Goal: Transaction & Acquisition: Purchase product/service

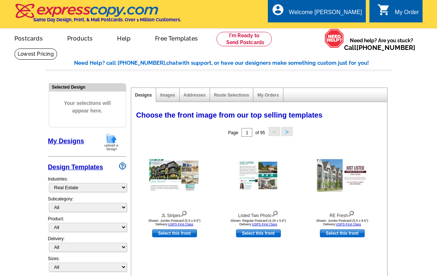
select select "785"
click at [248, 36] on link at bounding box center [244, 39] width 55 height 14
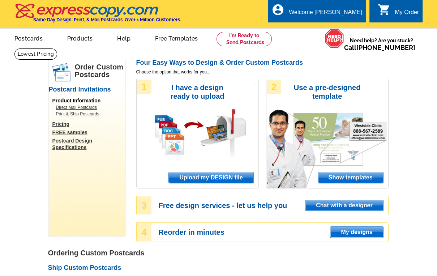
click at [203, 175] on span "Upload my DESIGN file" at bounding box center [211, 177] width 84 height 11
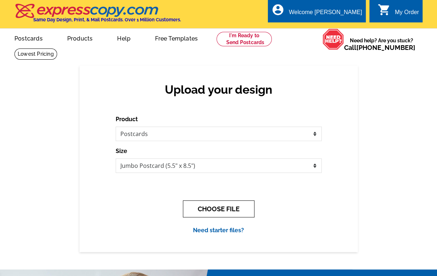
click at [199, 203] on button "CHOOSE FILE" at bounding box center [219, 208] width 72 height 17
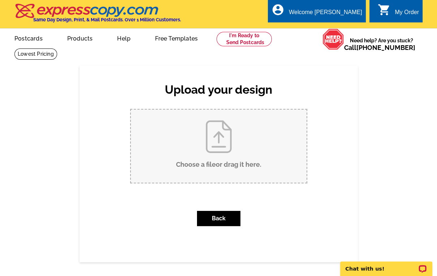
click at [224, 159] on input "Choose a file or drag it here ." at bounding box center [219, 146] width 176 height 73
type input "C:\fakepath\Just Listed 8494 Malone Drive Front.tif"
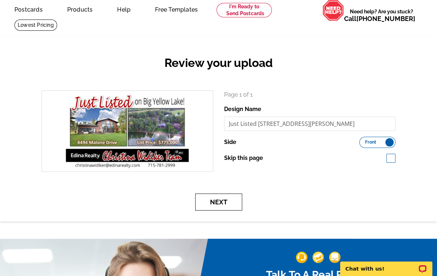
click at [224, 203] on button "Next" at bounding box center [218, 202] width 47 height 17
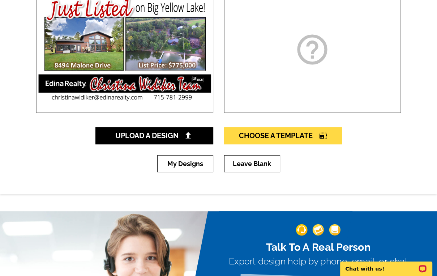
scroll to position [145, 0]
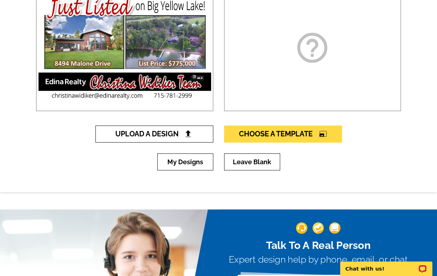
click at [157, 128] on link "Upload A Design" at bounding box center [155, 134] width 118 height 17
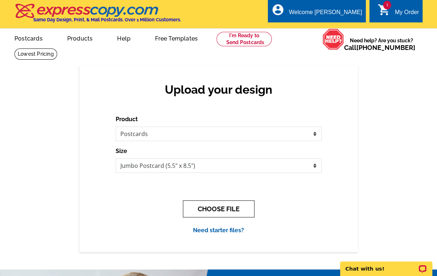
click at [222, 210] on button "CHOOSE FILE" at bounding box center [219, 208] width 72 height 17
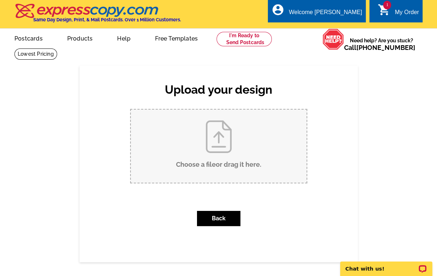
click at [218, 143] on input "Choose a file or drag it here ." at bounding box center [219, 146] width 176 height 73
type input "C:\fakepath\Just Listed BACK 8494 Malone Drive.tif"
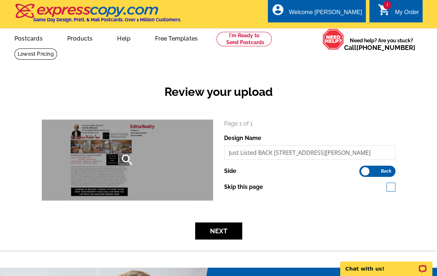
click at [126, 158] on icon "search" at bounding box center [127, 160] width 14 height 14
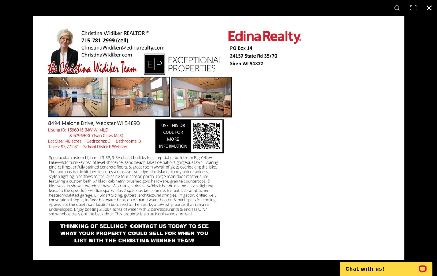
click at [429, 8] on button at bounding box center [430, 8] width 16 height 16
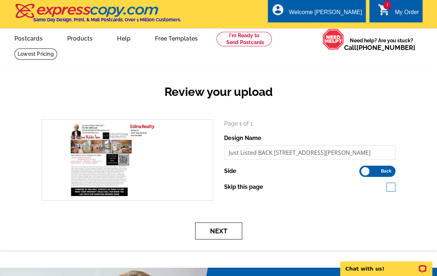
click at [215, 230] on button "Next" at bounding box center [218, 231] width 47 height 17
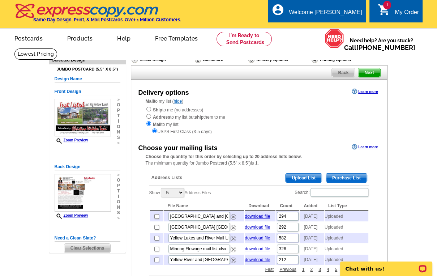
click at [299, 175] on span "Upload List" at bounding box center [304, 178] width 36 height 9
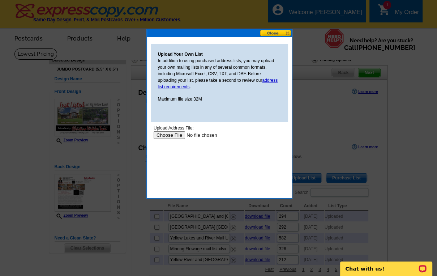
click at [169, 133] on input "file" at bounding box center [199, 135] width 92 height 8
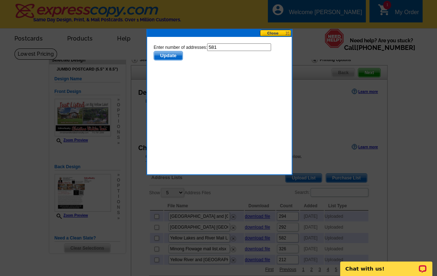
click at [163, 51] on span "Update" at bounding box center [168, 55] width 29 height 9
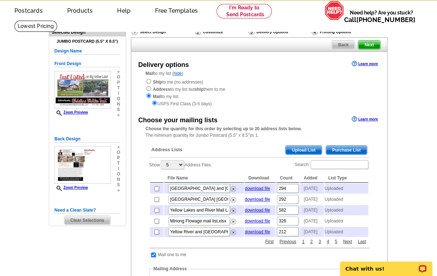
scroll to position [116, 0]
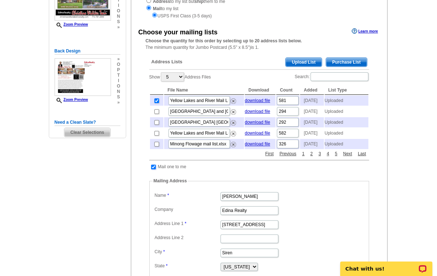
click at [153, 169] on input "checkbox" at bounding box center [153, 167] width 5 height 5
checkbox input "false"
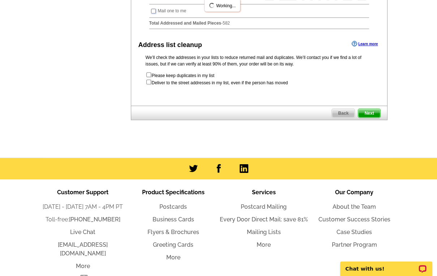
scroll to position [289, 0]
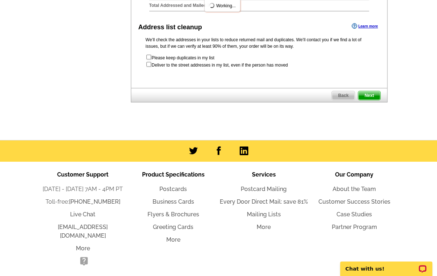
click at [369, 100] on span "Next" at bounding box center [370, 95] width 22 height 9
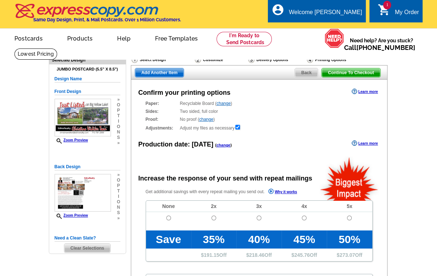
radio input "false"
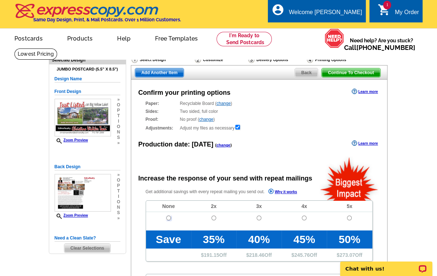
click at [166, 219] on input "radio" at bounding box center [168, 218] width 5 height 5
radio input "true"
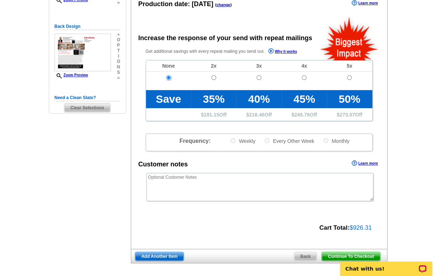
scroll to position [174, 0]
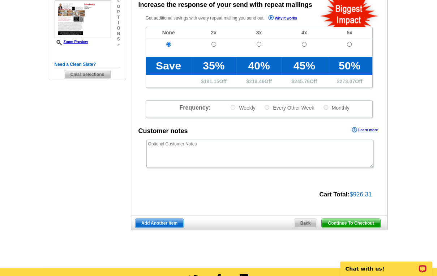
click at [350, 223] on span "Continue To Checkout" at bounding box center [351, 223] width 58 height 9
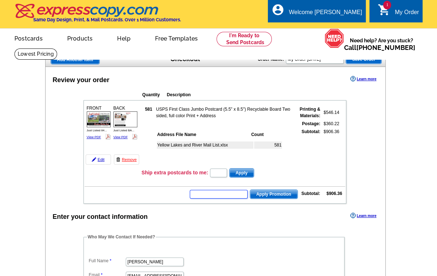
click at [217, 192] on input "text" at bounding box center [219, 194] width 58 height 9
type input "CHAT20"
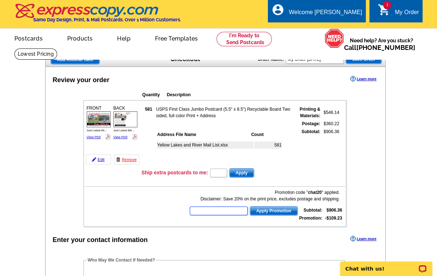
click at [227, 208] on input "text" at bounding box center [219, 211] width 58 height 9
type input "HURRY40"
click at [271, 207] on span "Apply Promotion" at bounding box center [273, 211] width 47 height 9
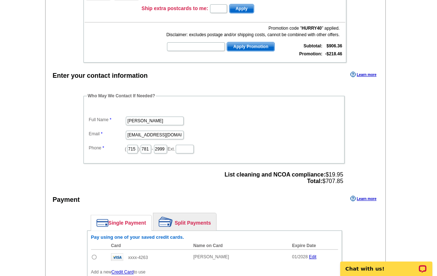
scroll to position [203, 0]
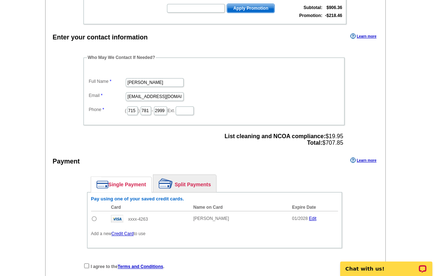
click at [92, 216] on input "radio" at bounding box center [94, 218] width 5 height 5
radio input "true"
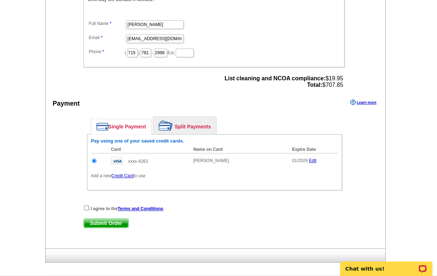
scroll to position [232, 0]
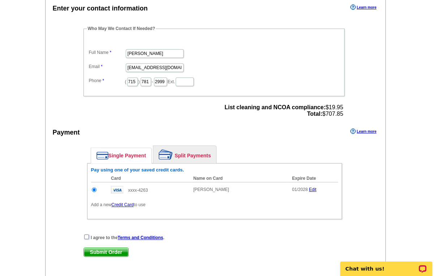
click at [84, 234] on input "checkbox" at bounding box center [86, 236] width 5 height 5
checkbox input "true"
click at [105, 248] on span "Submit Order" at bounding box center [106, 252] width 45 height 9
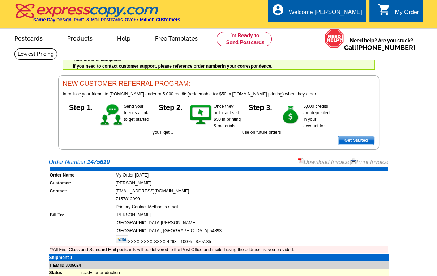
click at [376, 164] on link "Print Invoice" at bounding box center [370, 162] width 38 height 6
